Goal: Task Accomplishment & Management: Manage account settings

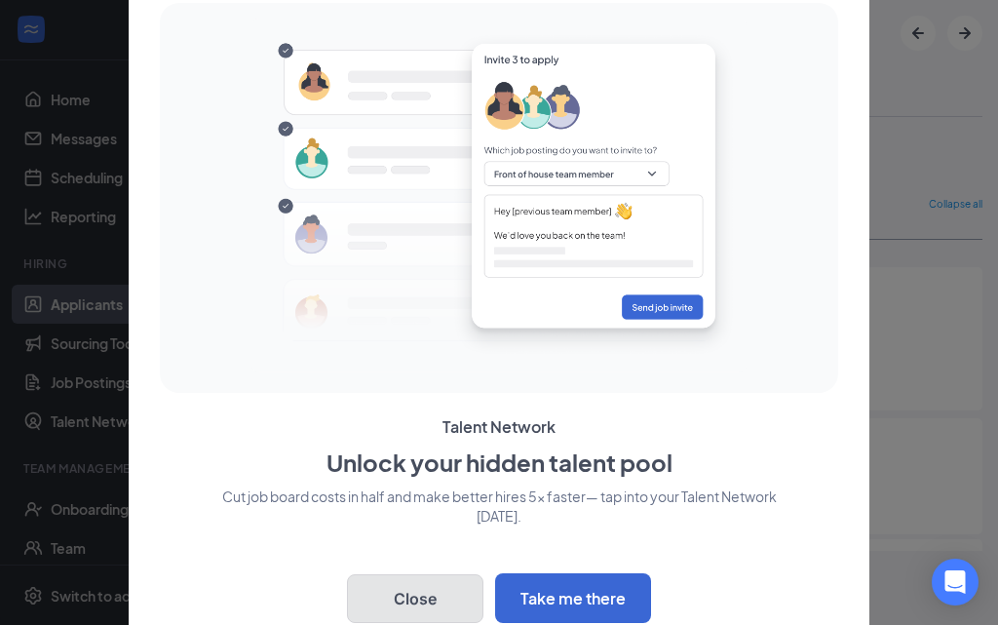
click at [437, 605] on button "Close" at bounding box center [415, 598] width 137 height 49
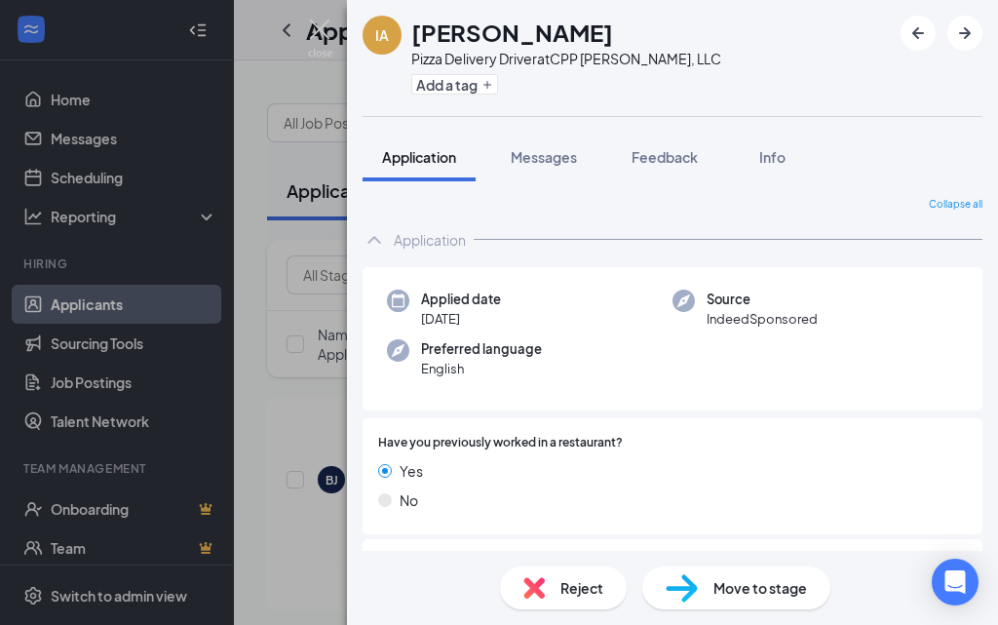
scroll to position [548, 0]
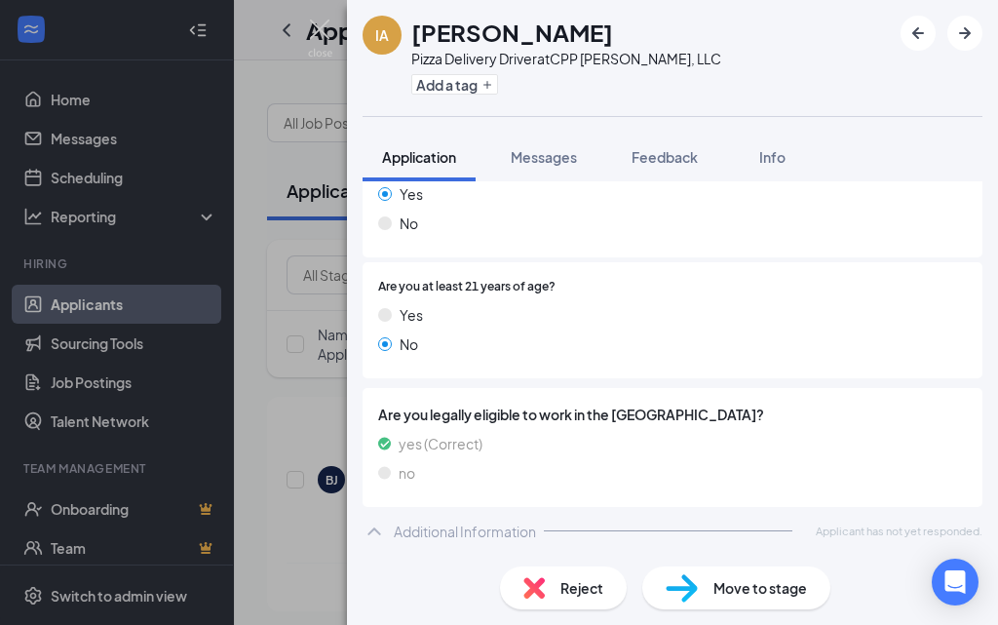
click at [760, 596] on span "Move to stage" at bounding box center [761, 587] width 94 height 21
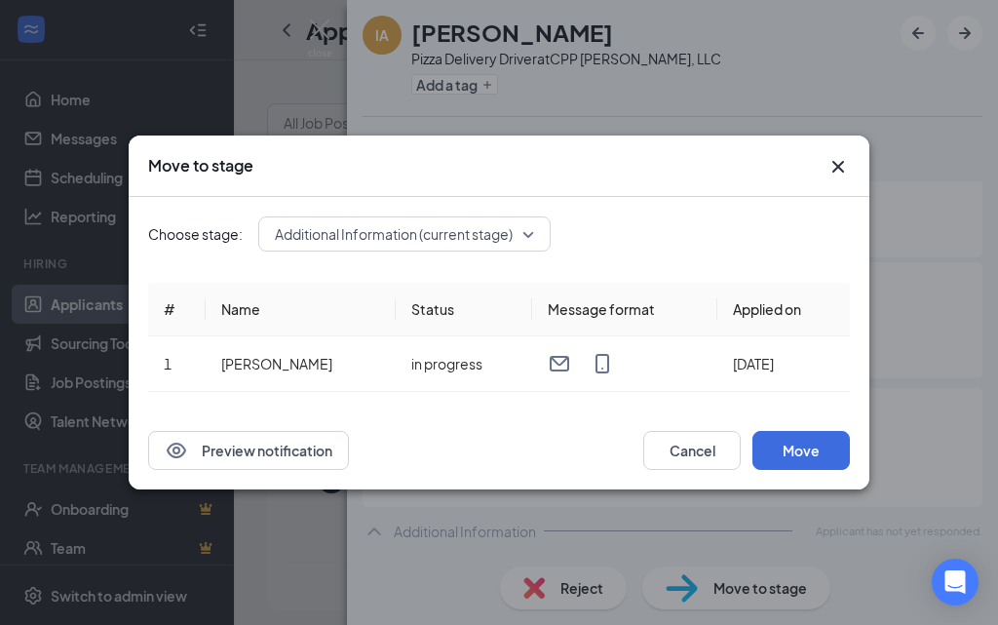
scroll to position [540, 0]
click at [802, 447] on button "Move" at bounding box center [802, 450] width 98 height 39
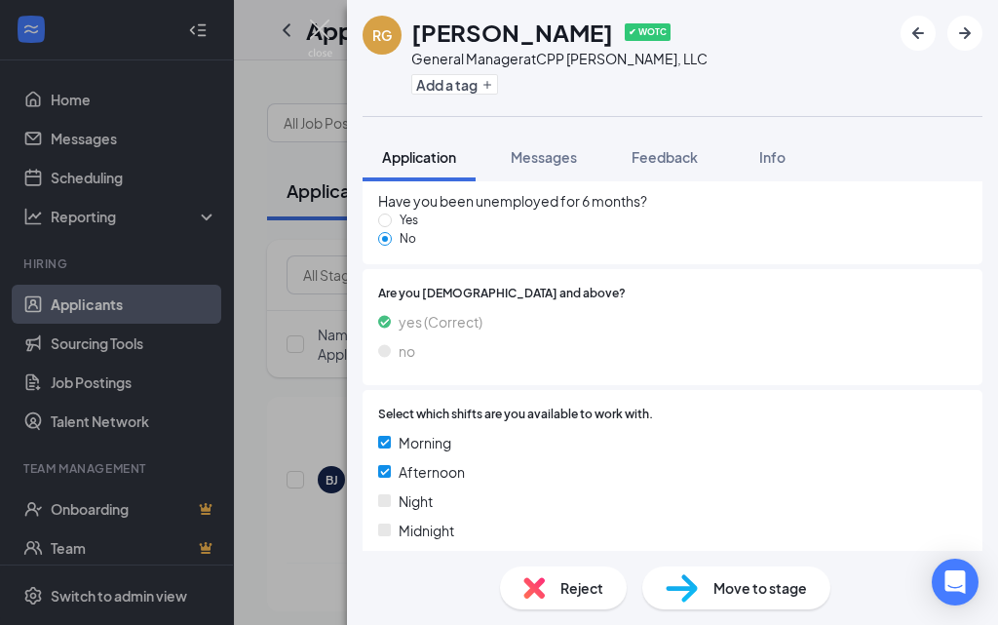
scroll to position [1887, 0]
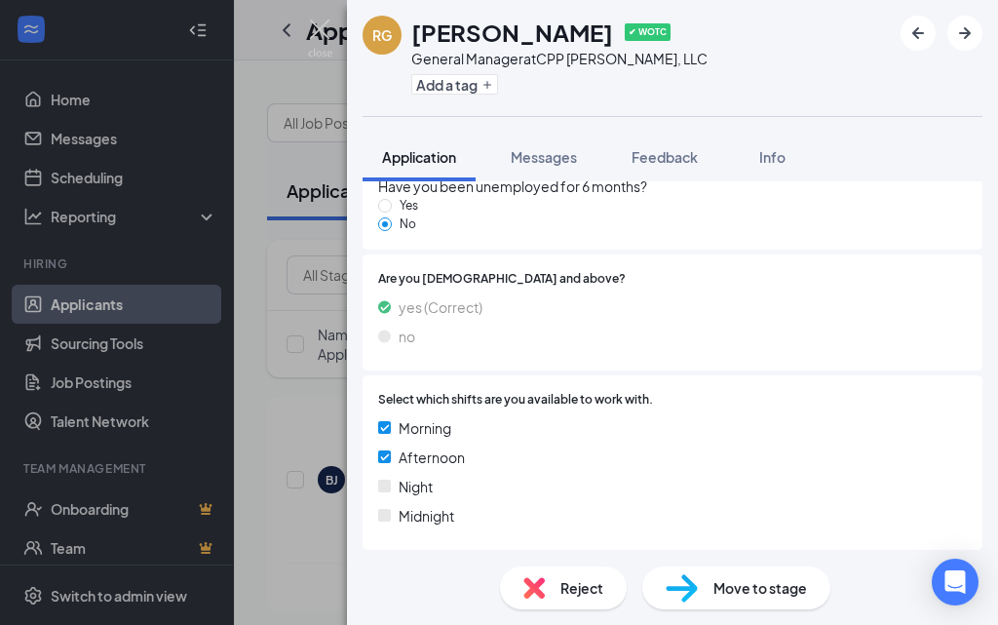
click at [588, 593] on span "Reject" at bounding box center [582, 587] width 43 height 21
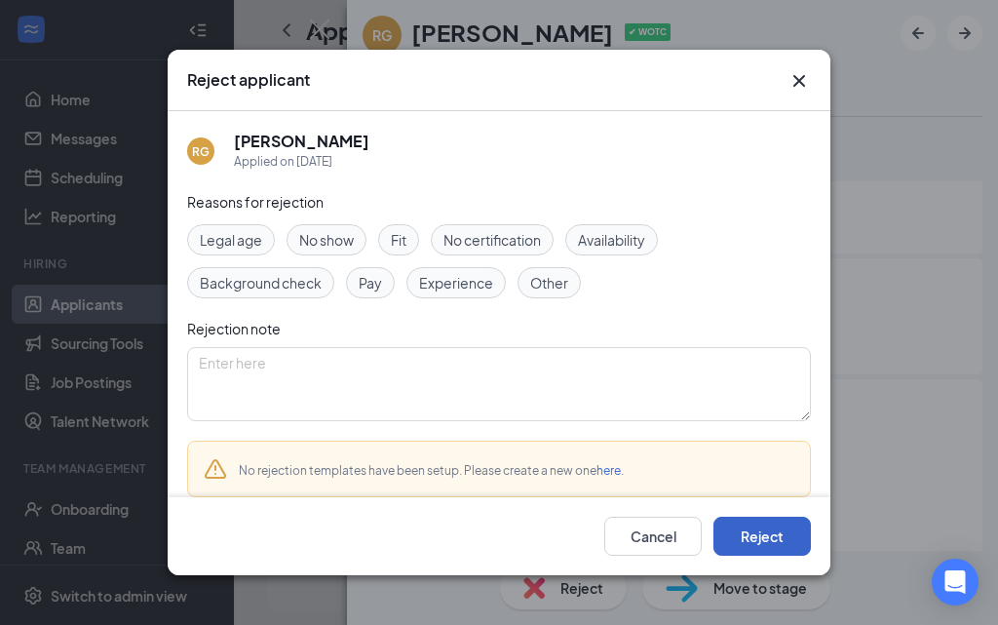
click at [738, 531] on button "Reject" at bounding box center [763, 536] width 98 height 39
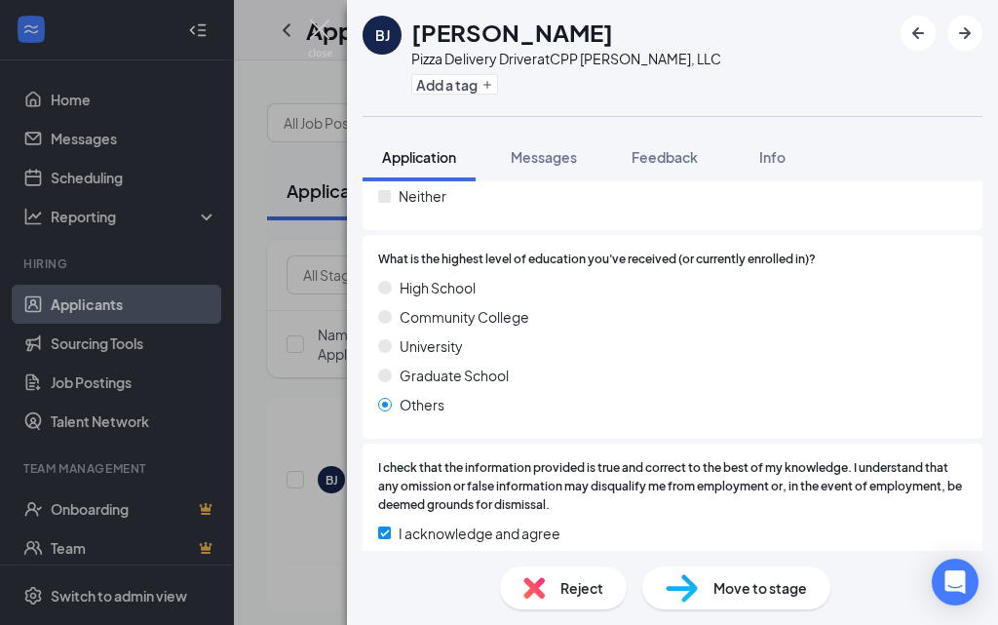
scroll to position [1289, 0]
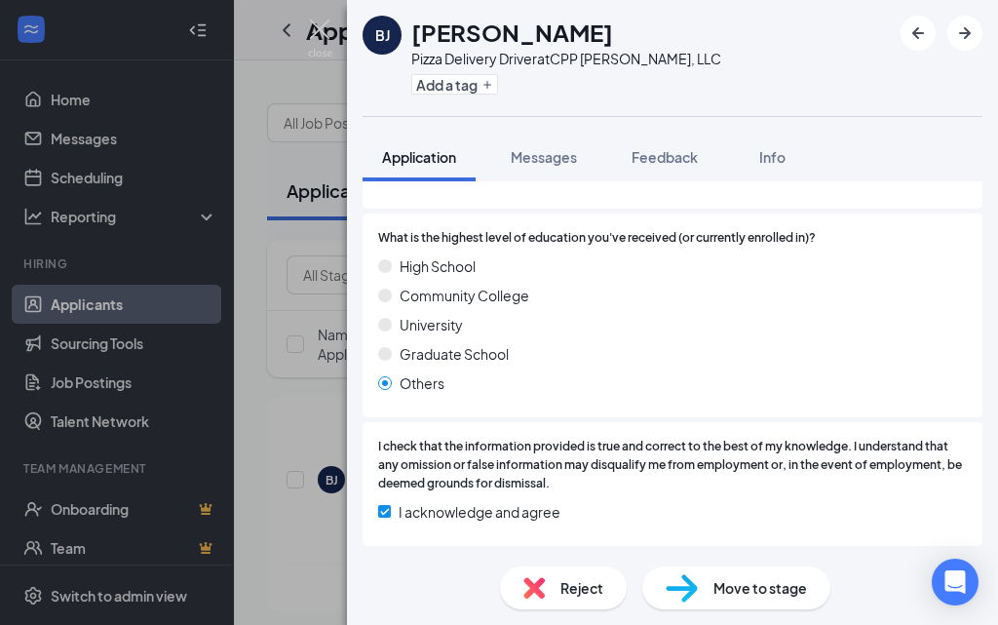
click at [757, 596] on span "Move to stage" at bounding box center [761, 587] width 94 height 21
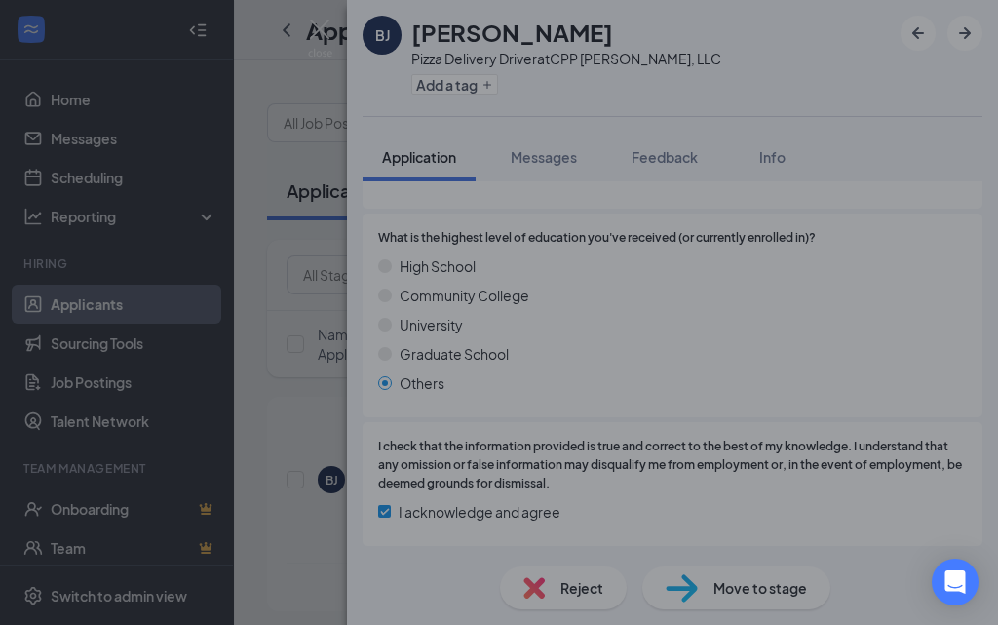
scroll to position [1281, 0]
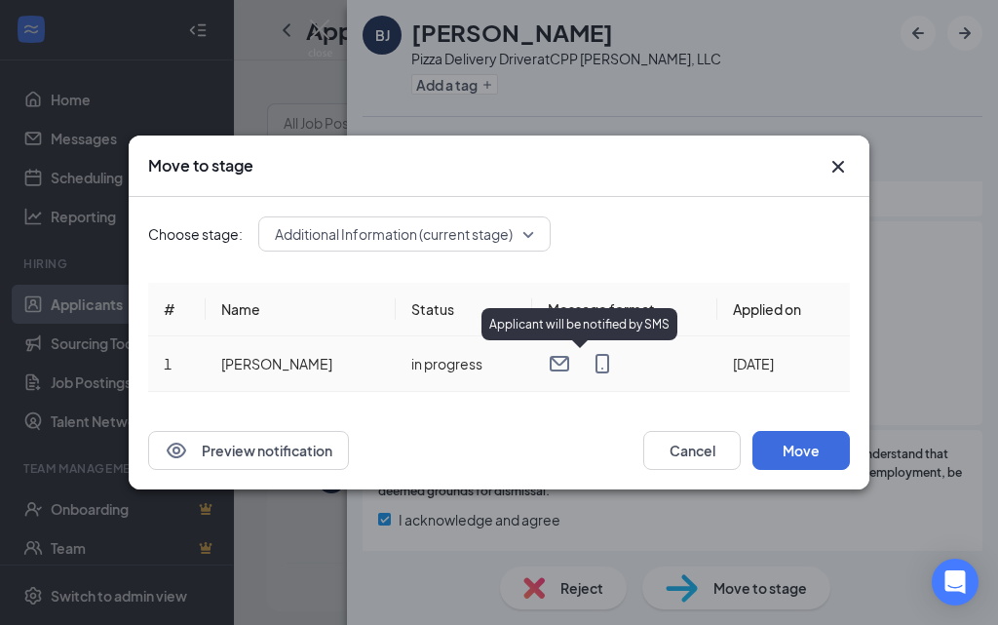
click at [591, 362] on icon "MobileSms" at bounding box center [602, 363] width 23 height 23
click at [804, 442] on button "Move" at bounding box center [802, 450] width 98 height 39
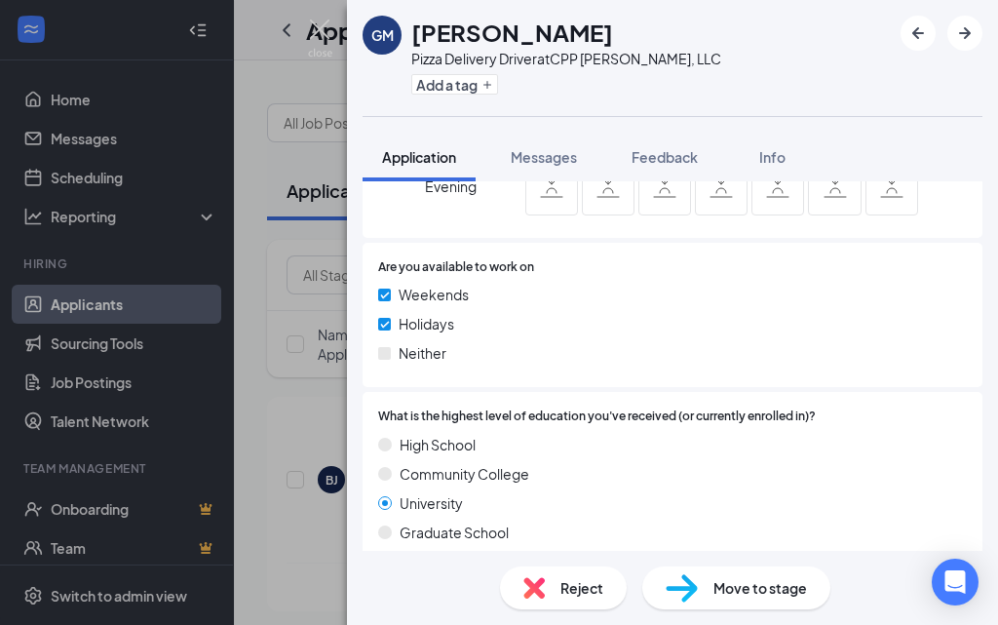
scroll to position [1289, 0]
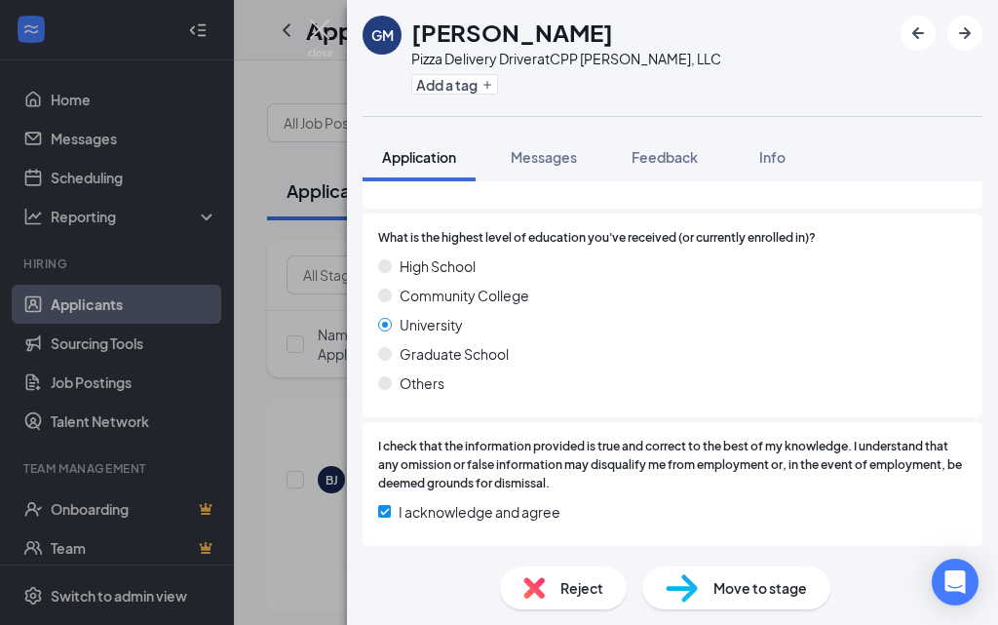
click at [724, 592] on span "Move to stage" at bounding box center [761, 587] width 94 height 21
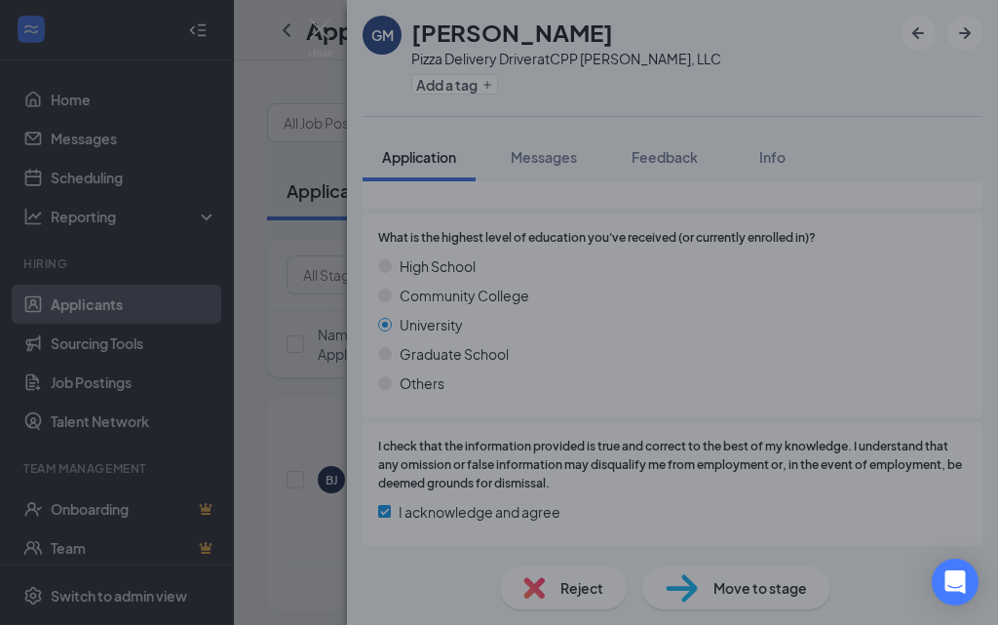
scroll to position [1281, 0]
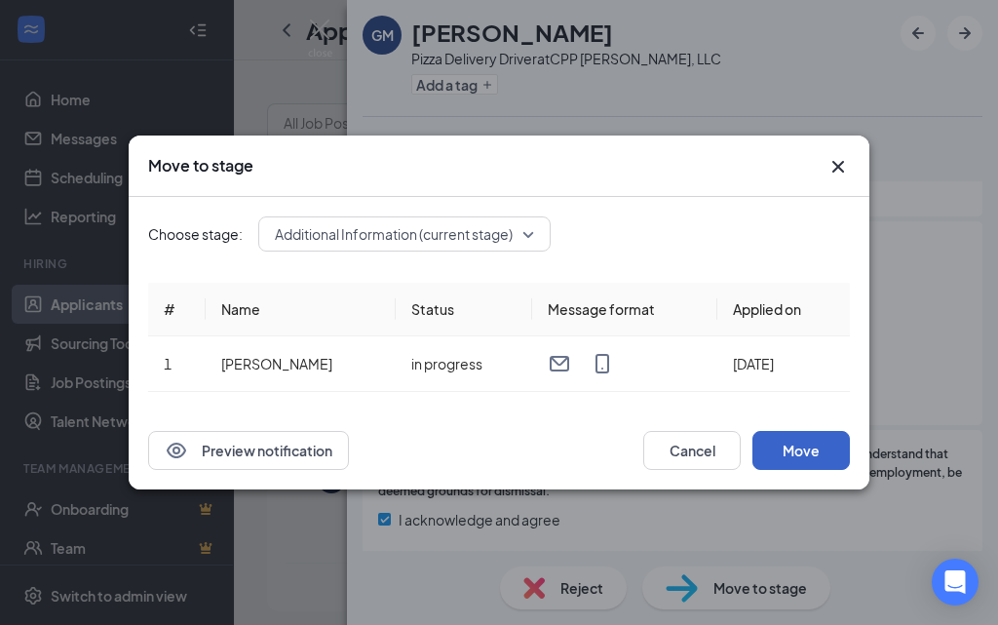
click at [809, 456] on button "Move" at bounding box center [802, 450] width 98 height 39
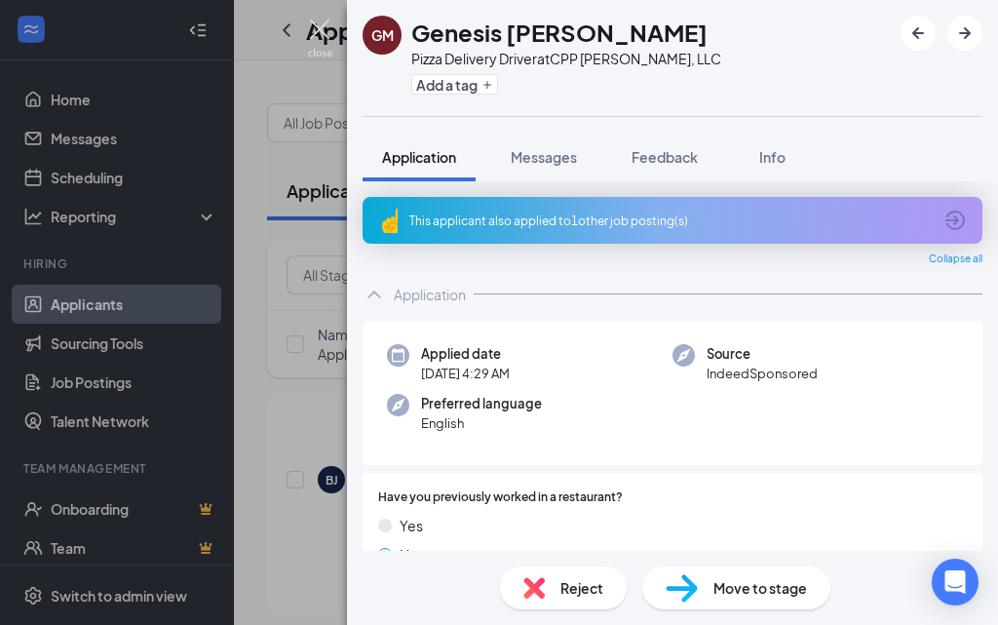
click at [326, 32] on img at bounding box center [320, 39] width 24 height 38
